Goal: Navigation & Orientation: Find specific page/section

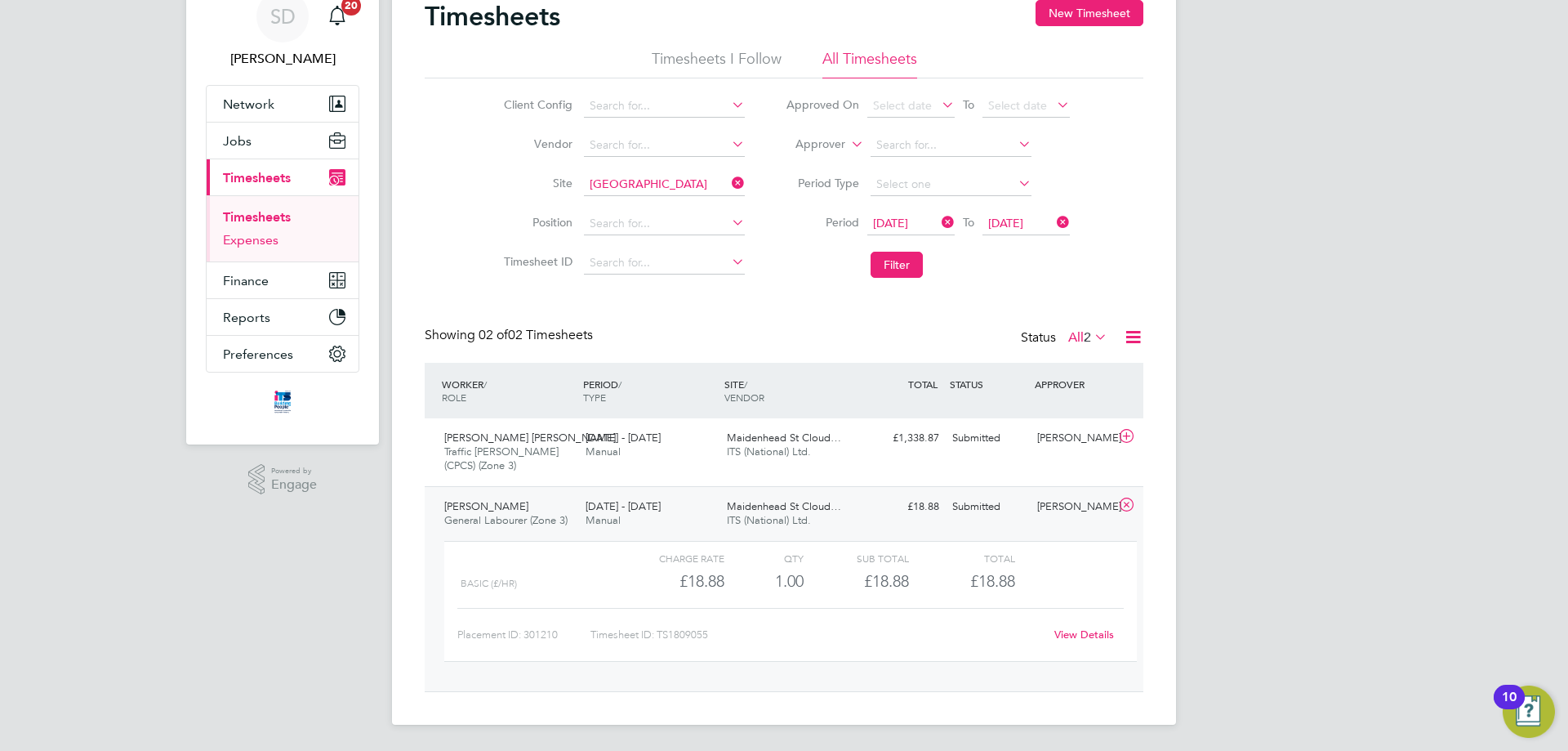
click at [262, 239] on link "Expenses" at bounding box center [251, 240] width 56 height 16
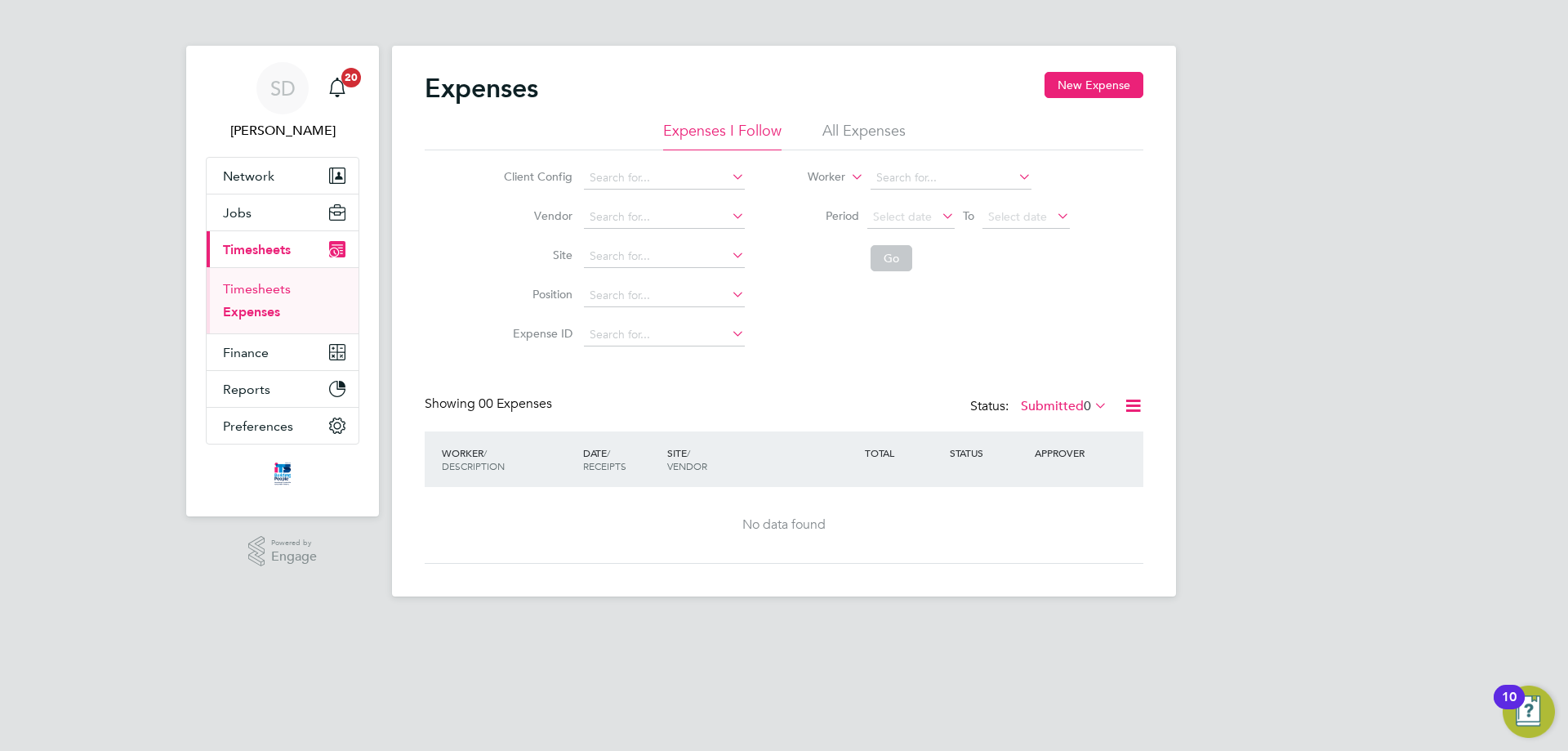
click at [262, 286] on link "Timesheets" at bounding box center [257, 289] width 68 height 16
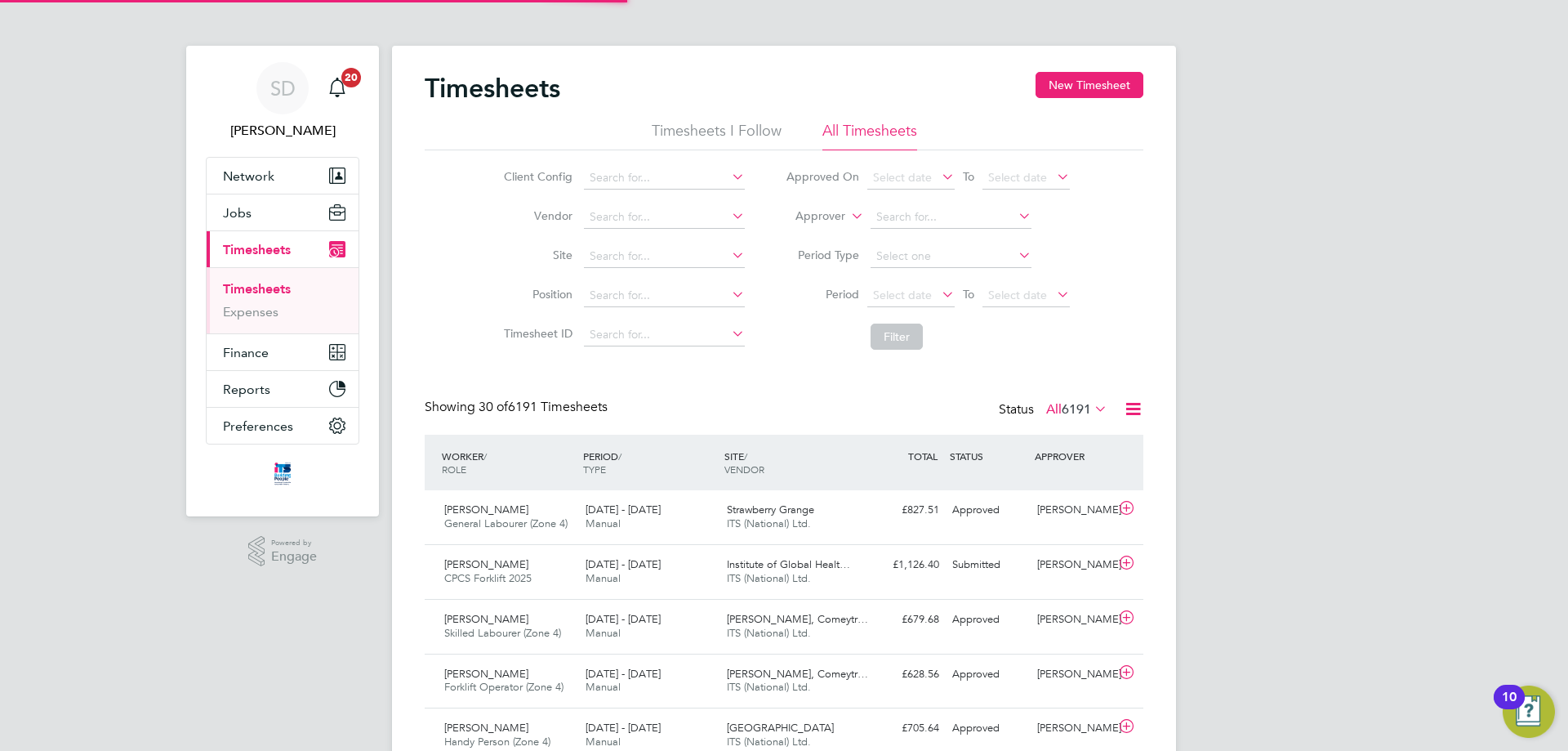
scroll to position [42, 142]
